Goal: Register for event/course

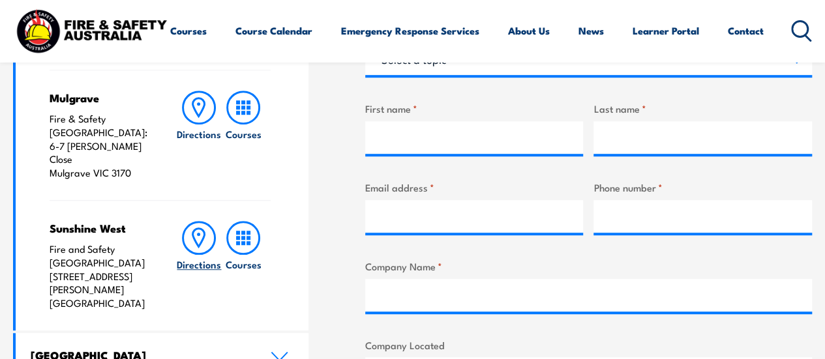
scroll to position [652, 0]
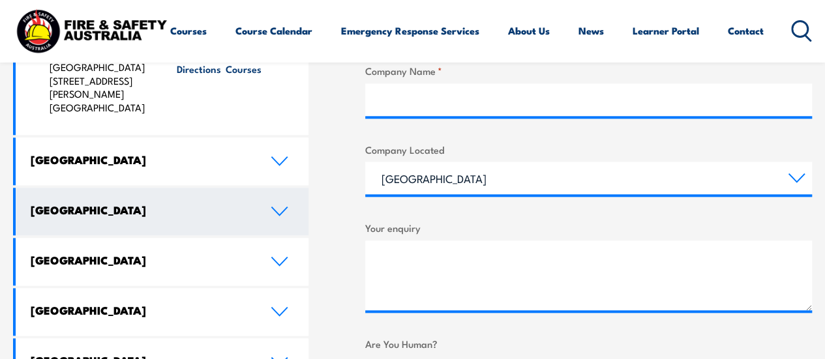
click at [272, 206] on icon at bounding box center [280, 211] width 18 height 10
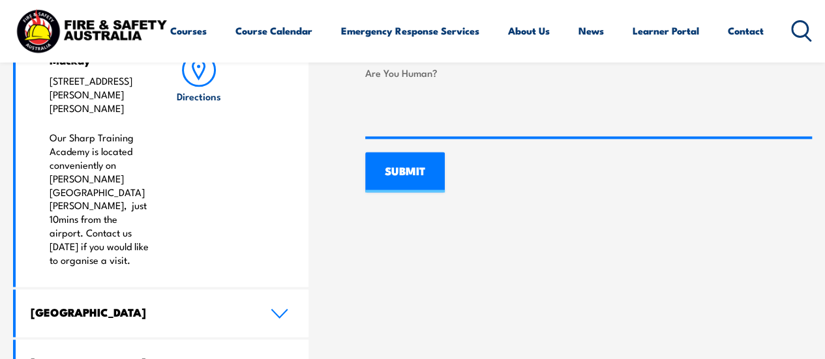
scroll to position [847, 0]
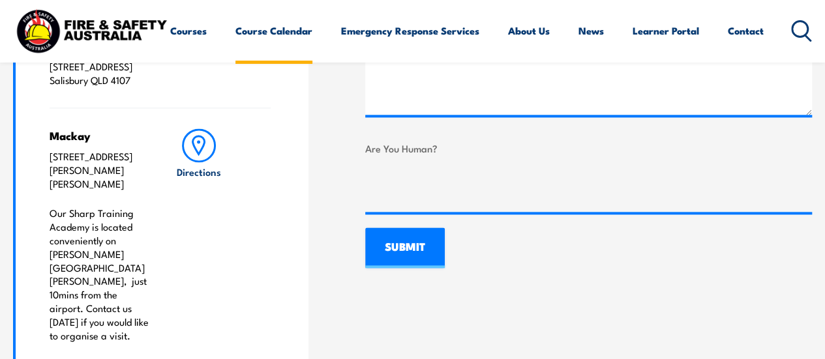
click at [235, 46] on link "Course Calendar" at bounding box center [273, 30] width 77 height 31
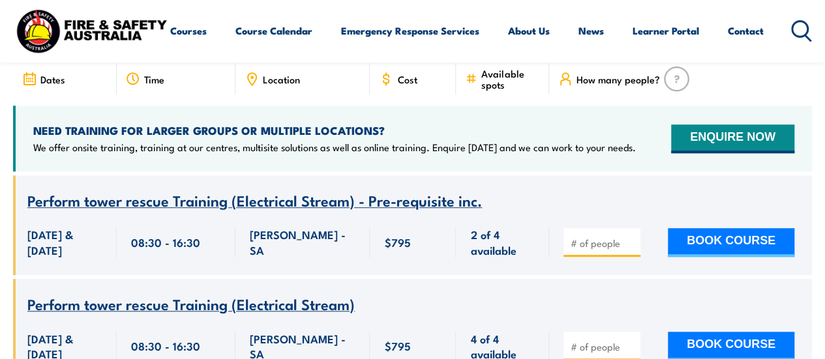
scroll to position [261, 0]
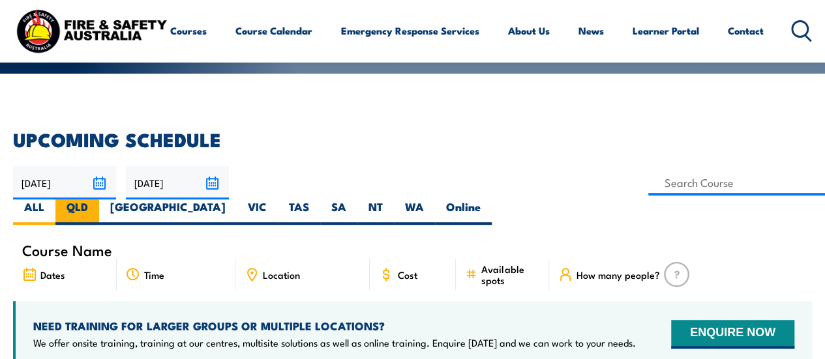
click at [99, 199] on label "QLD" at bounding box center [77, 211] width 44 height 25
click at [96, 199] on input "QLD" at bounding box center [92, 203] width 8 height 8
radio input "true"
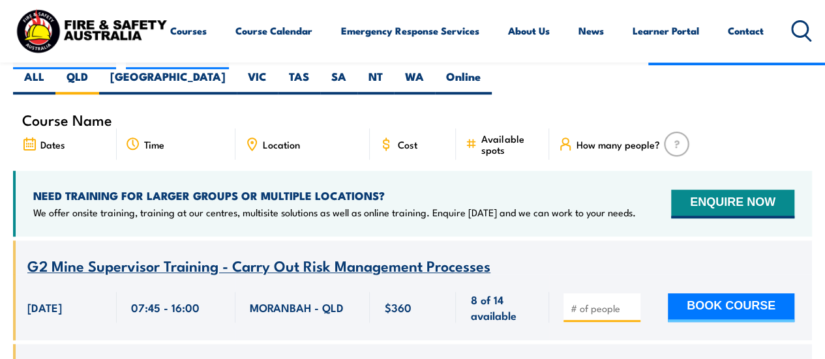
scroll to position [261, 0]
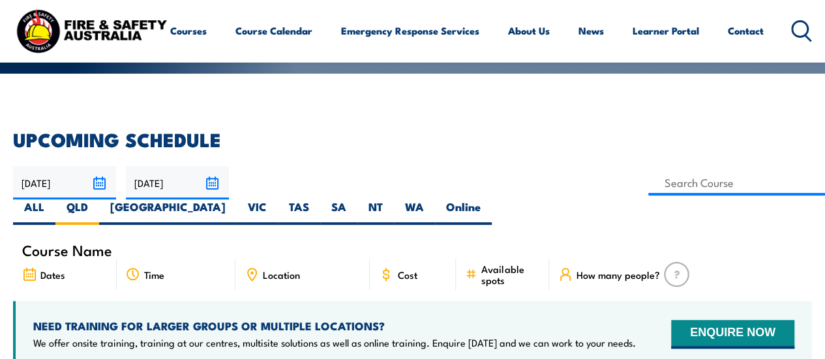
click at [282, 269] on span "Location" at bounding box center [281, 274] width 37 height 11
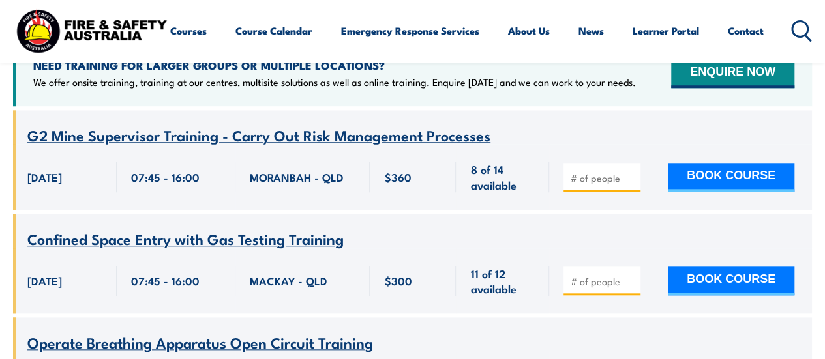
scroll to position [326, 0]
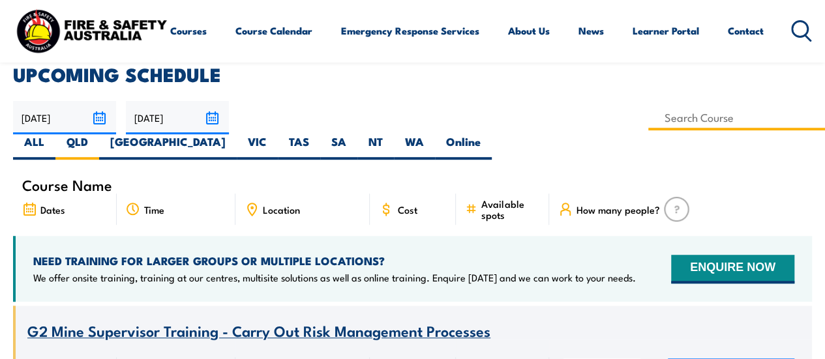
click at [648, 117] on input at bounding box center [736, 117] width 177 height 25
type input "Licence to operate a forklift truck Training"
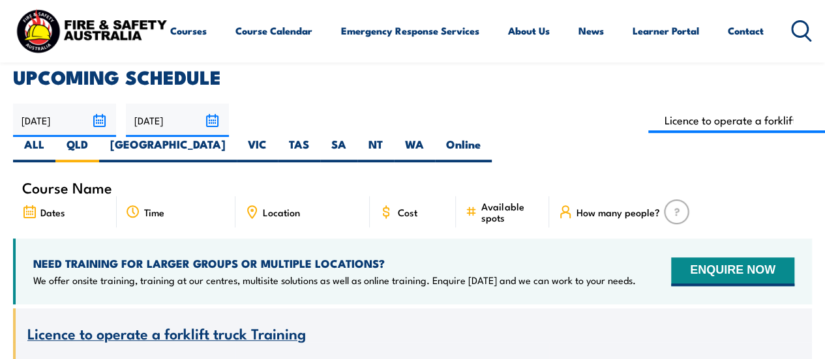
scroll to position [326, 0]
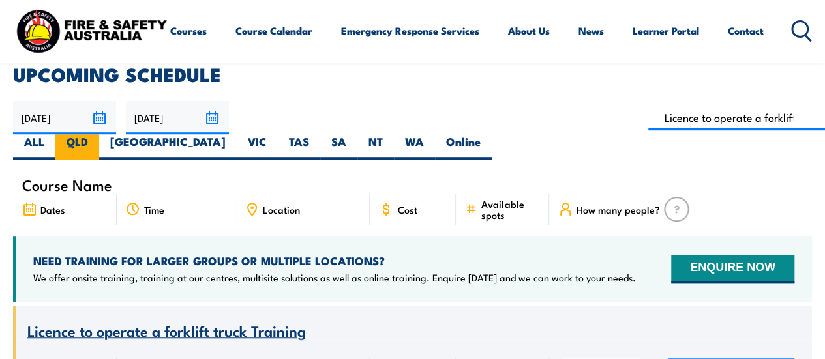
click at [99, 134] on label "QLD" at bounding box center [77, 146] width 44 height 25
click at [96, 134] on input "QLD" at bounding box center [92, 138] width 8 height 8
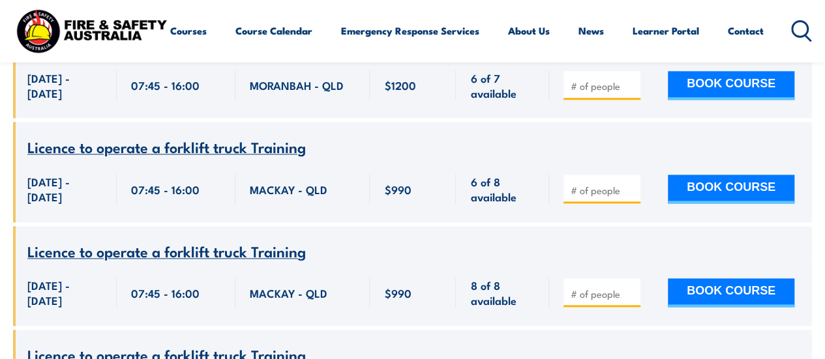
scroll to position [652, 0]
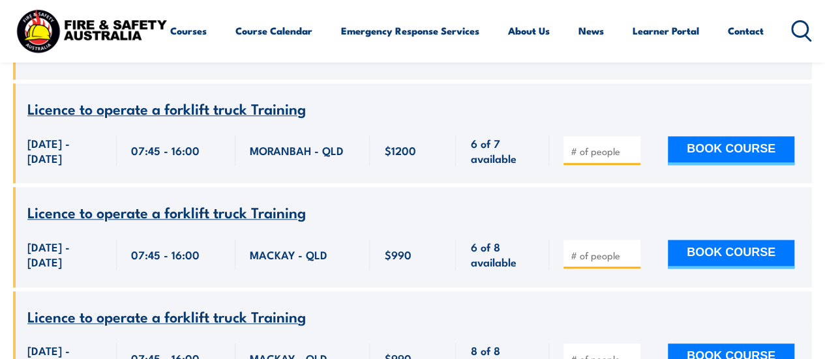
click at [272, 206] on span "Licence to operate a forklift truck Training" at bounding box center [166, 212] width 278 height 22
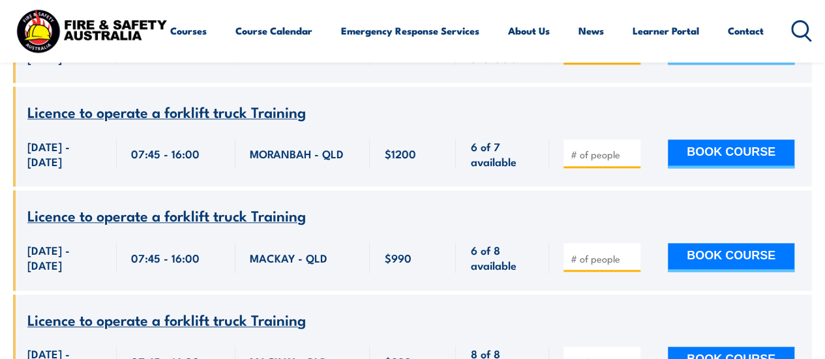
scroll to position [652, 0]
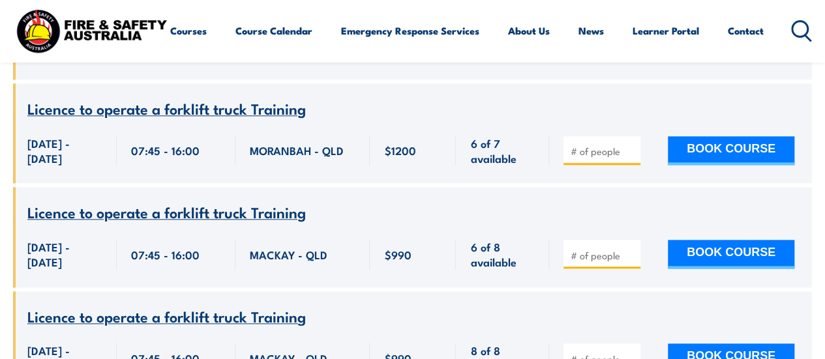
drag, startPoint x: 615, startPoint y: 28, endPoint x: 565, endPoint y: 1, distance: 56.9
click at [615, 28] on div "Courses Course Calendar Emergency Response Services Services Overview Emergency…" at bounding box center [412, 30] width 799 height 51
